Goal: Navigation & Orientation: Find specific page/section

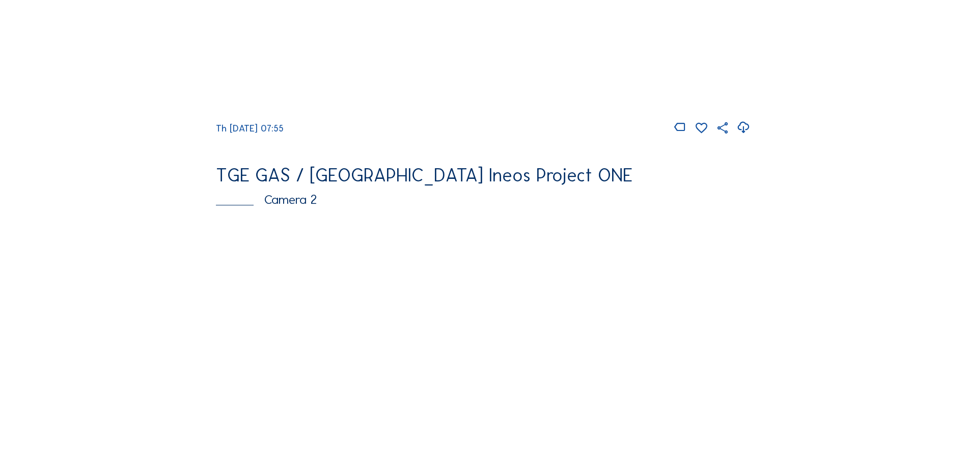
scroll to position [458, 0]
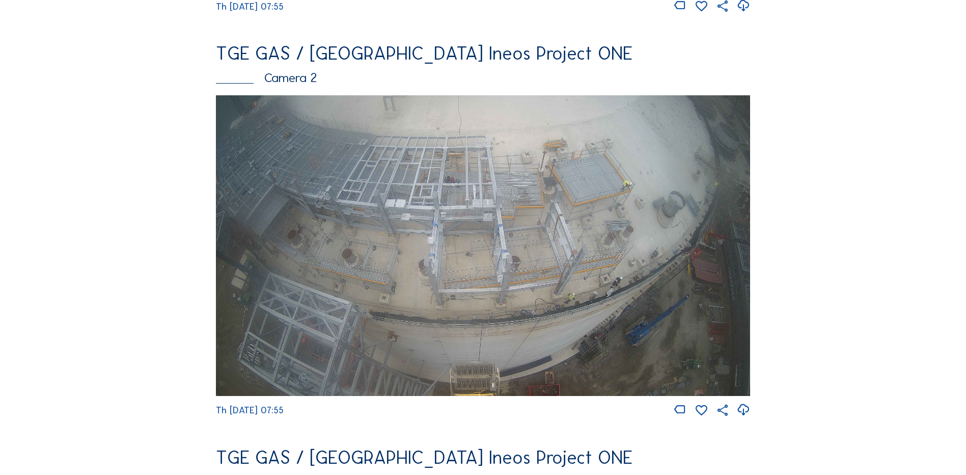
click at [498, 229] on img at bounding box center [483, 245] width 534 height 300
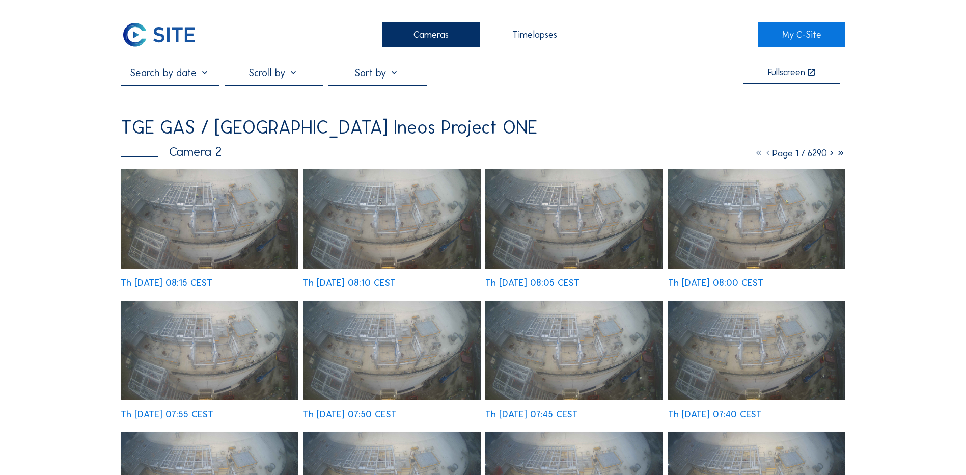
click at [429, 31] on div "Cameras" at bounding box center [431, 34] width 98 height 25
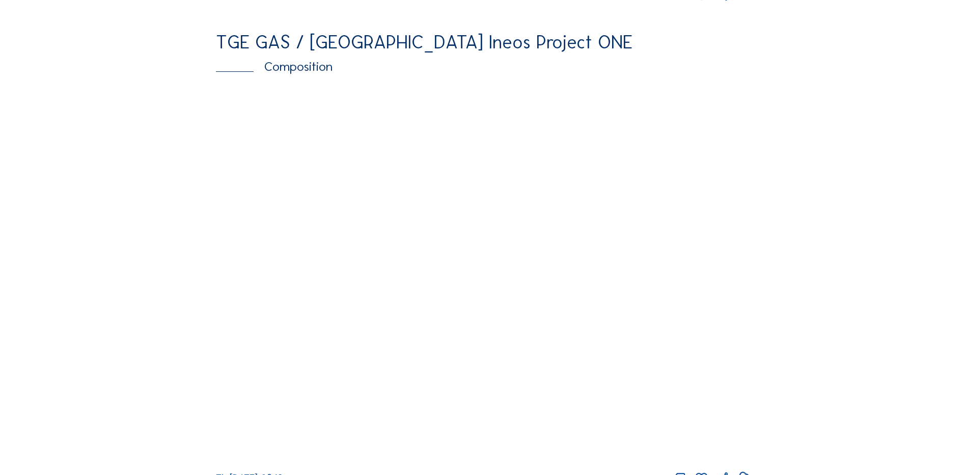
scroll to position [1375, 0]
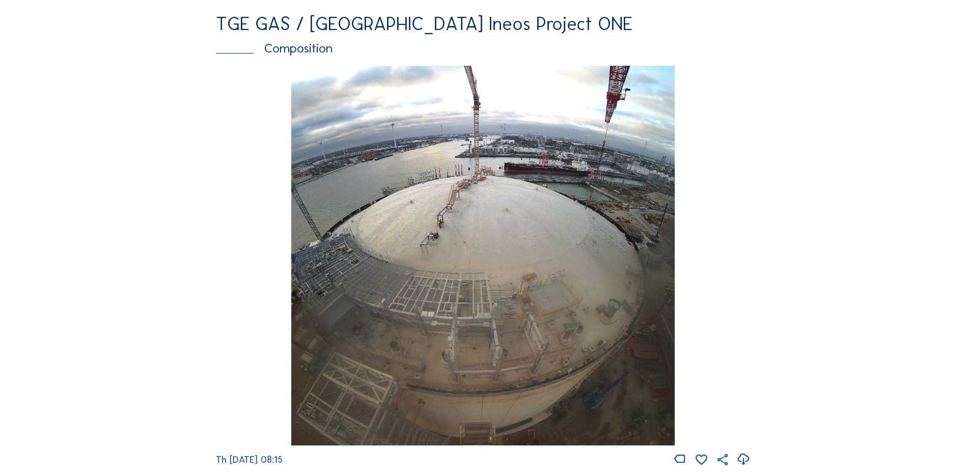
click at [431, 278] on img at bounding box center [482, 256] width 383 height 380
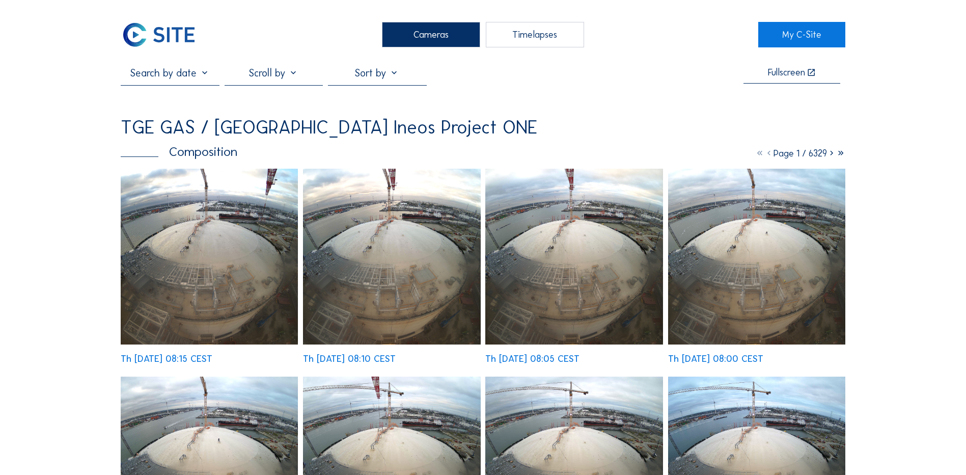
click at [413, 40] on div "Cameras" at bounding box center [431, 34] width 98 height 25
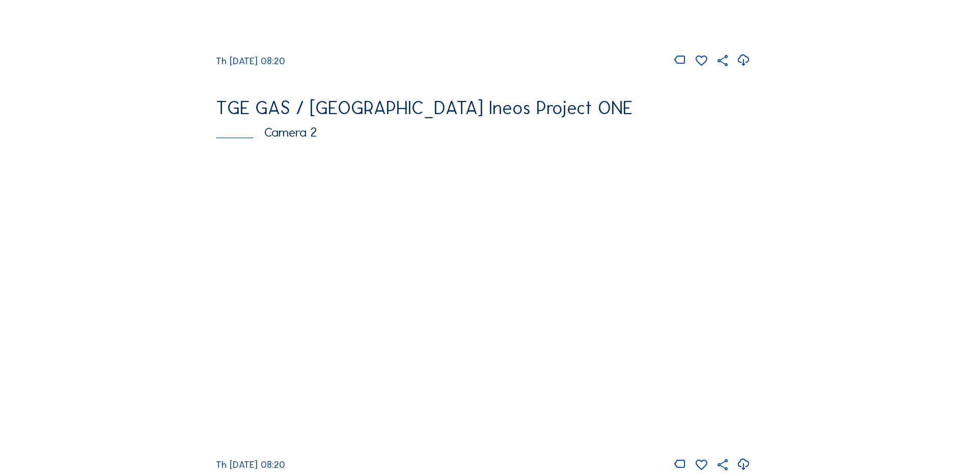
scroll to position [153, 0]
